Goal: Find specific page/section: Find specific page/section

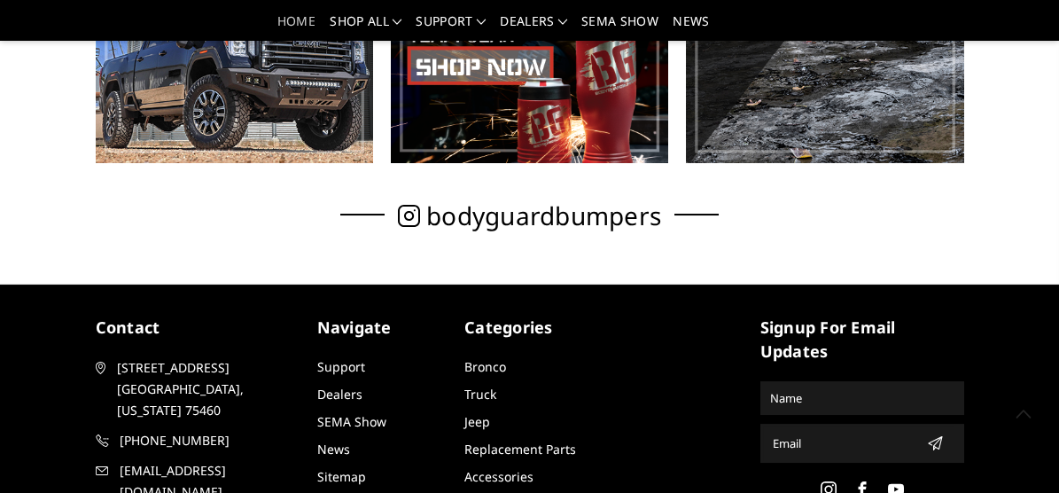
scroll to position [972, 0]
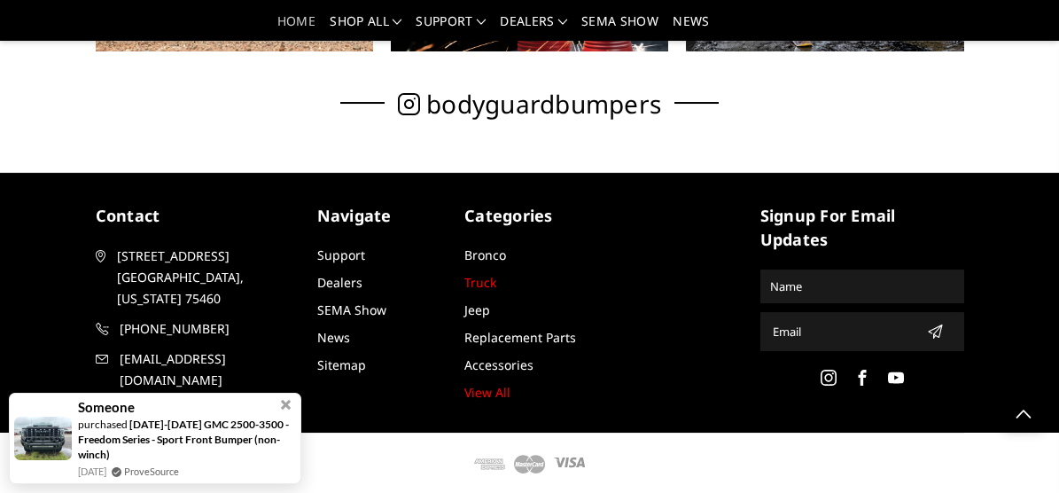
click at [478, 278] on link "Truck" at bounding box center [480, 282] width 32 height 17
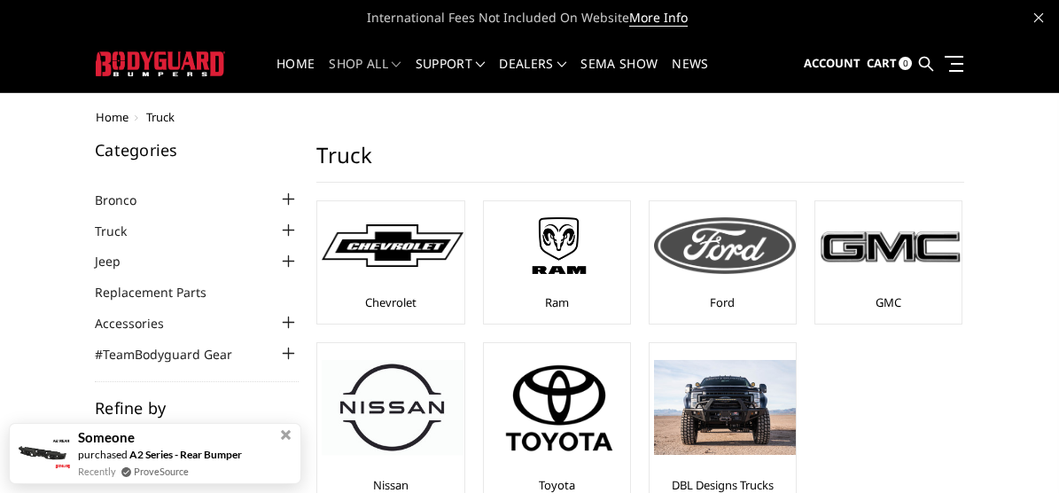
click at [687, 263] on img at bounding box center [725, 245] width 142 height 57
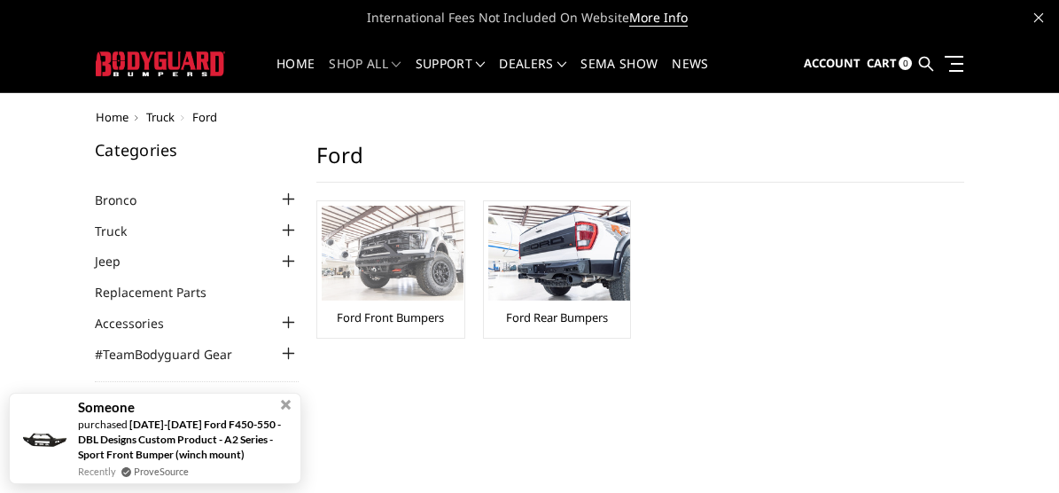
click at [380, 282] on img at bounding box center [393, 253] width 142 height 95
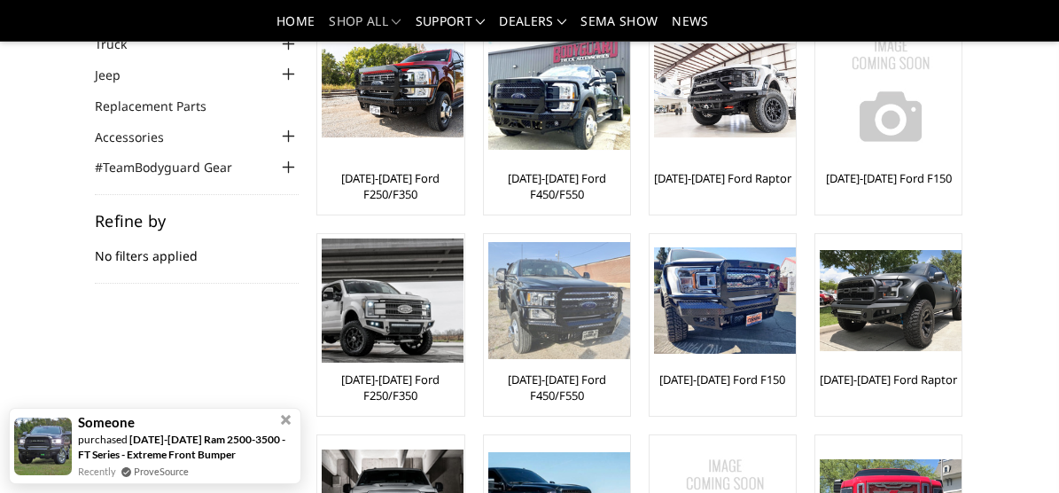
scroll to position [147, 0]
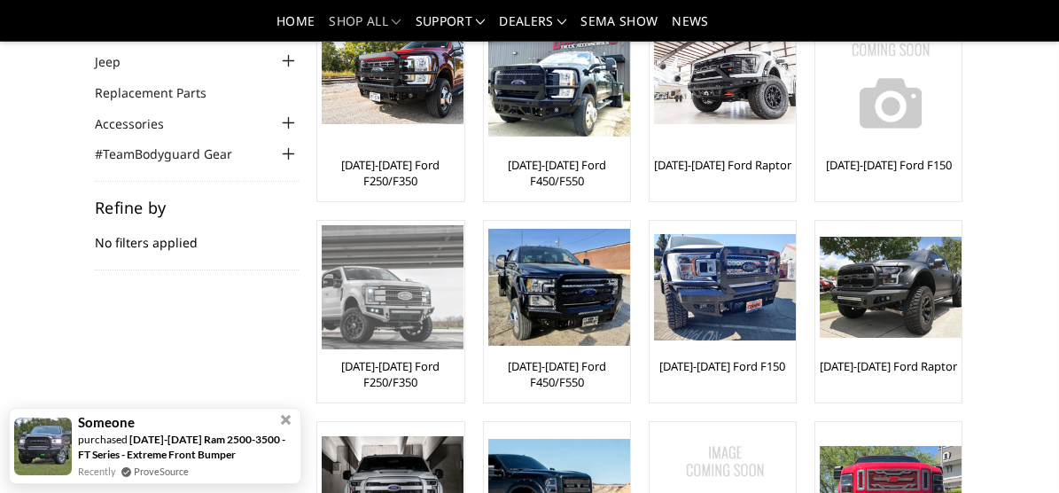
click at [416, 349] on div "[DATE]-[DATE] Ford F250/F350" at bounding box center [390, 311] width 137 height 173
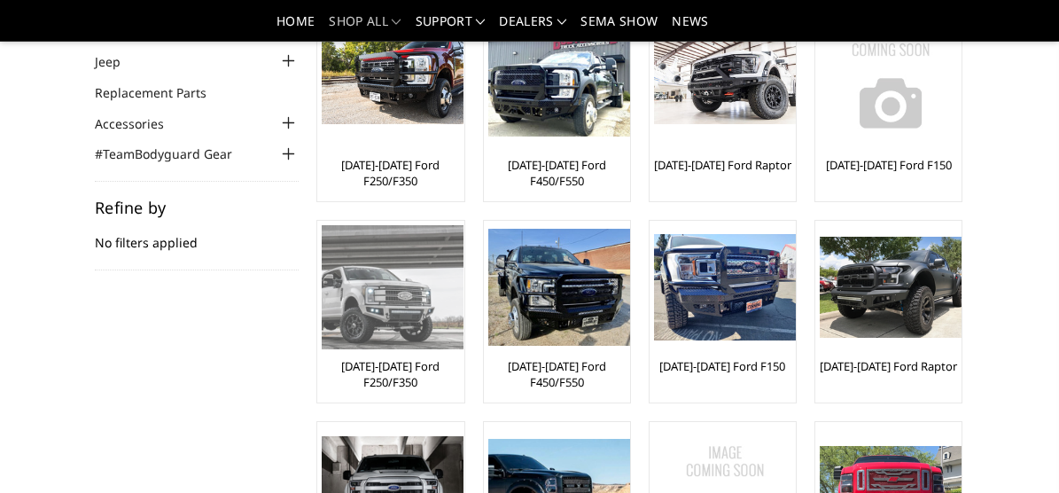
click at [413, 360] on link "[DATE]-[DATE] Ford F250/F350" at bounding box center [390, 374] width 137 height 32
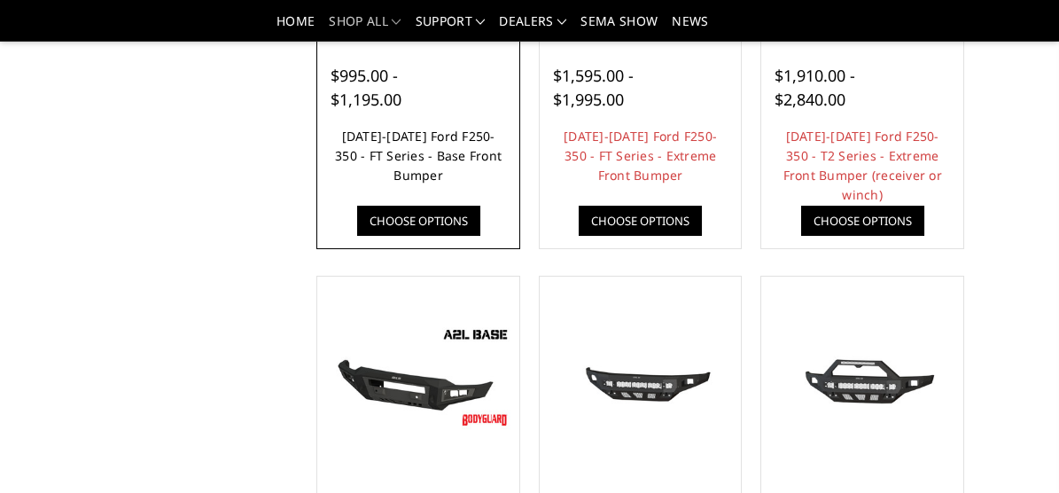
scroll to position [384, 0]
